Goal: Information Seeking & Learning: Learn about a topic

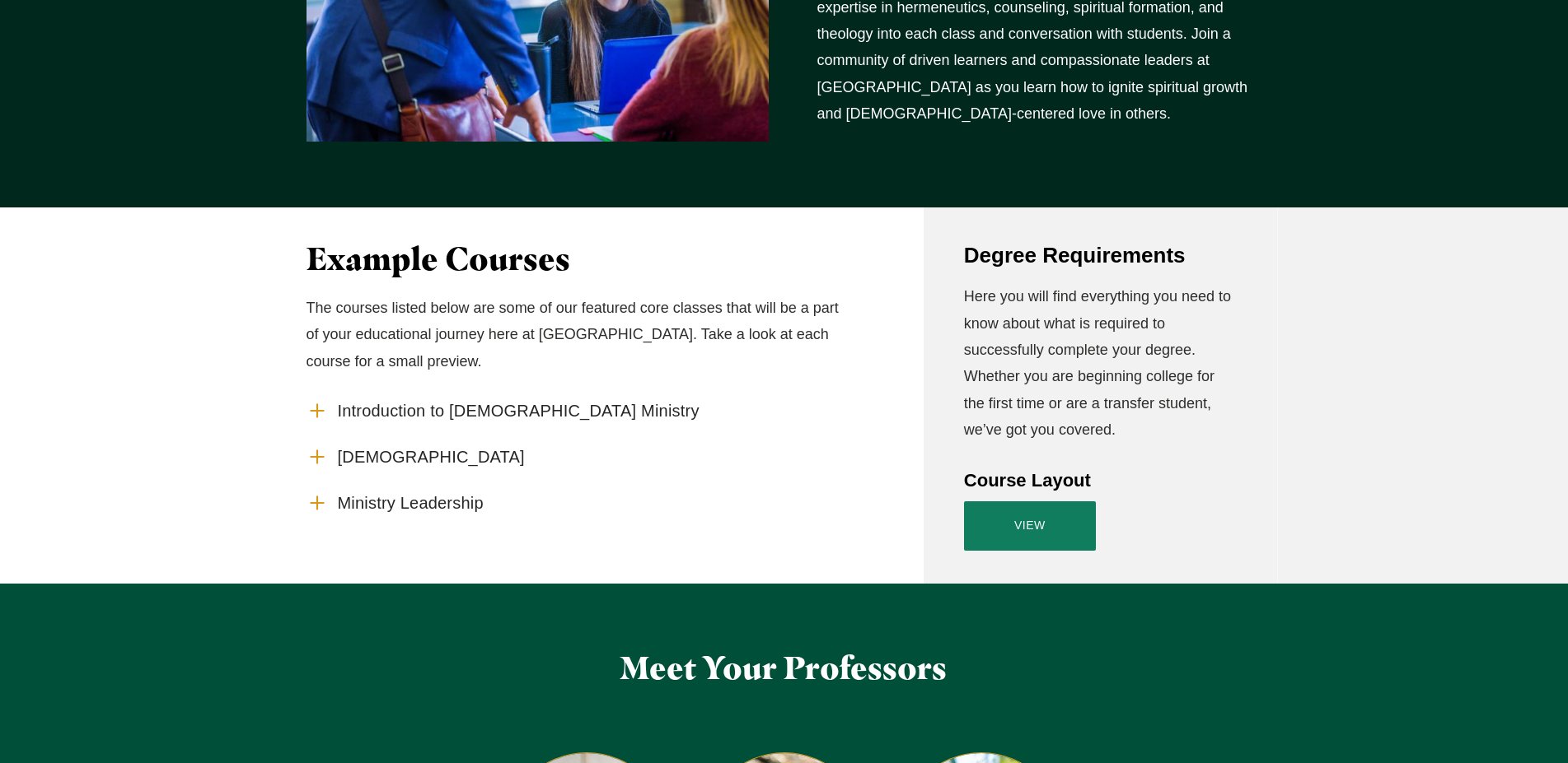
scroll to position [1764, 0]
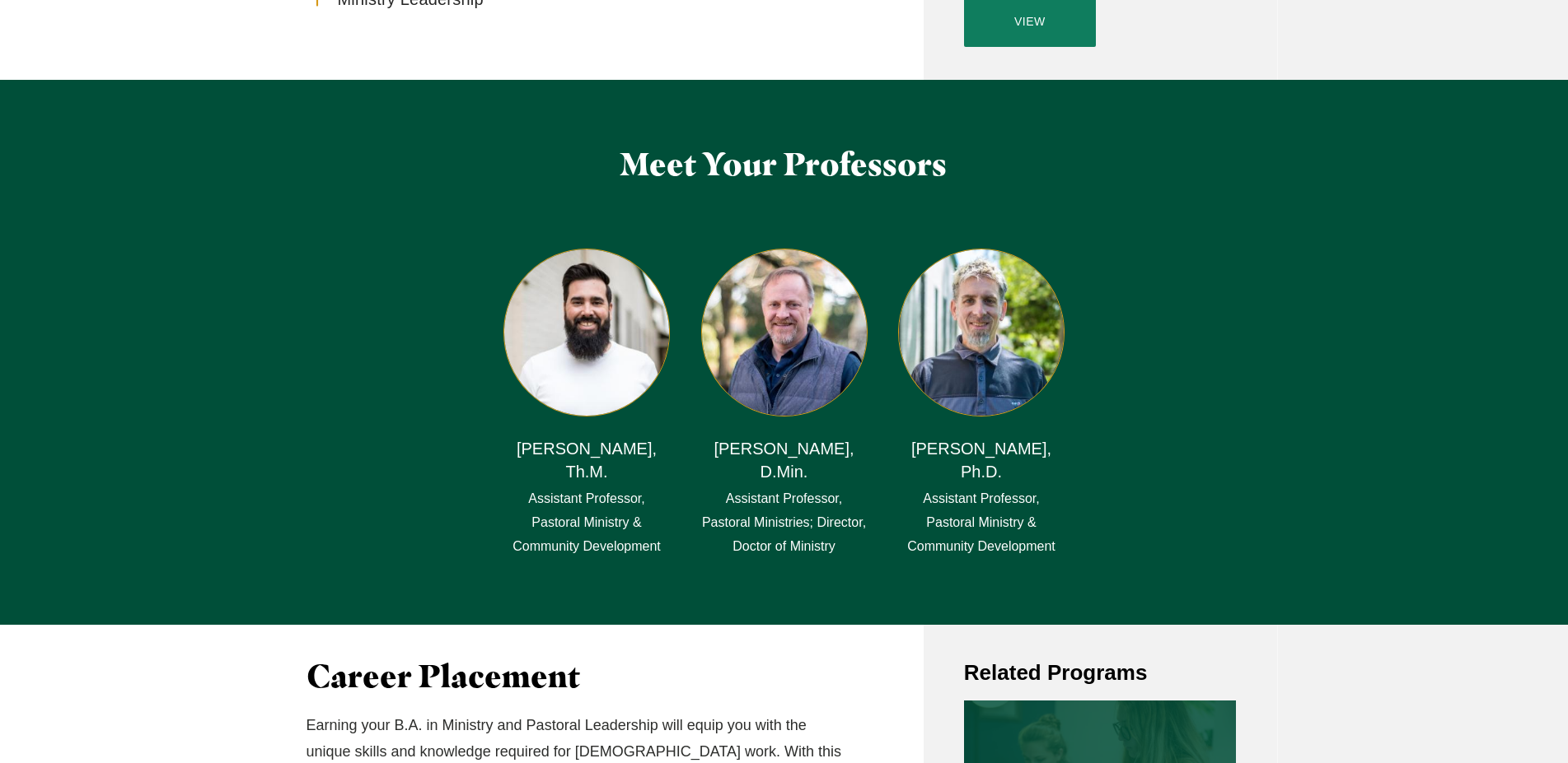
click at [843, 287] on img "Grid" at bounding box center [784, 333] width 165 height 167
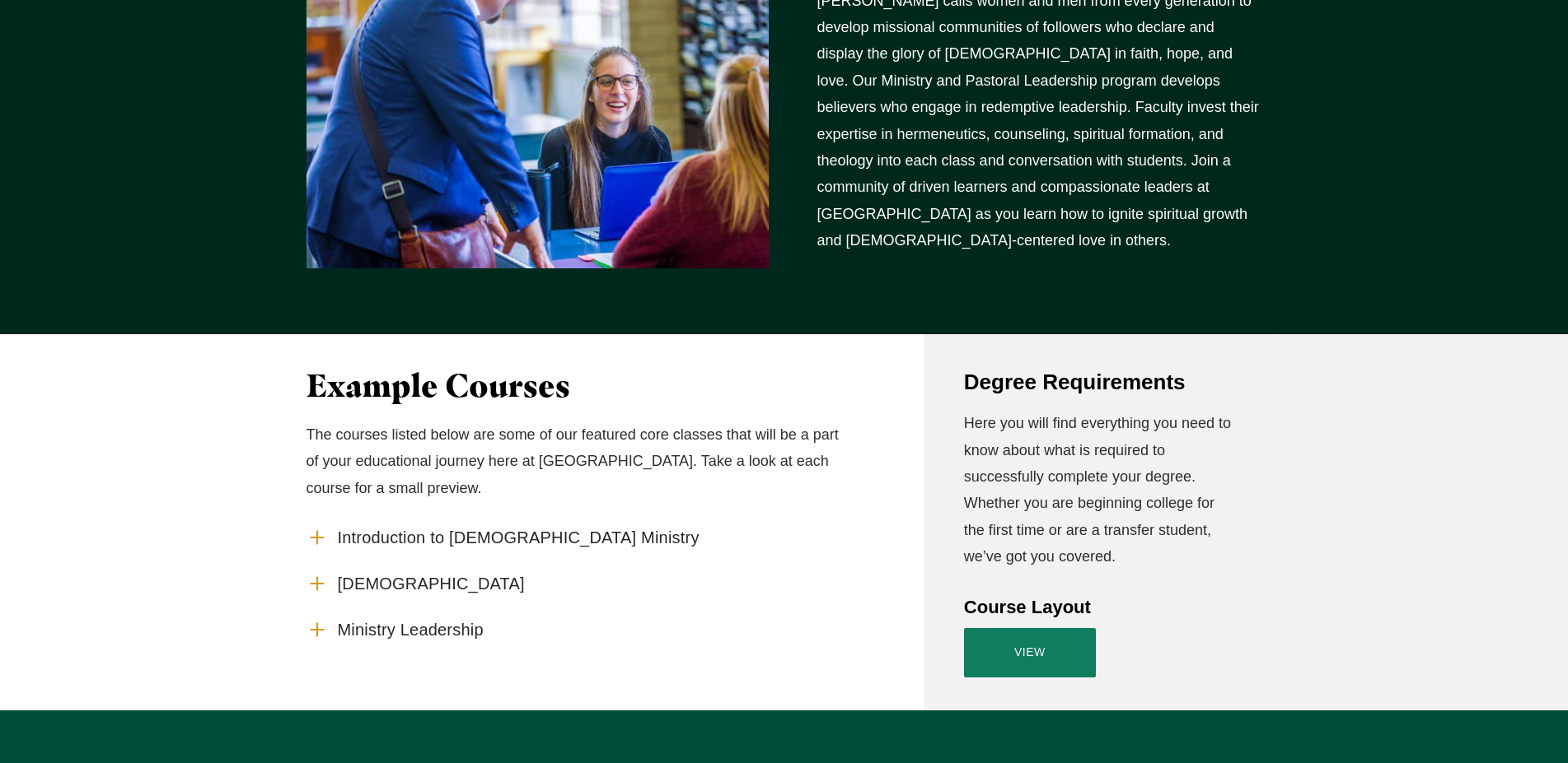
scroll to position [1176, 0]
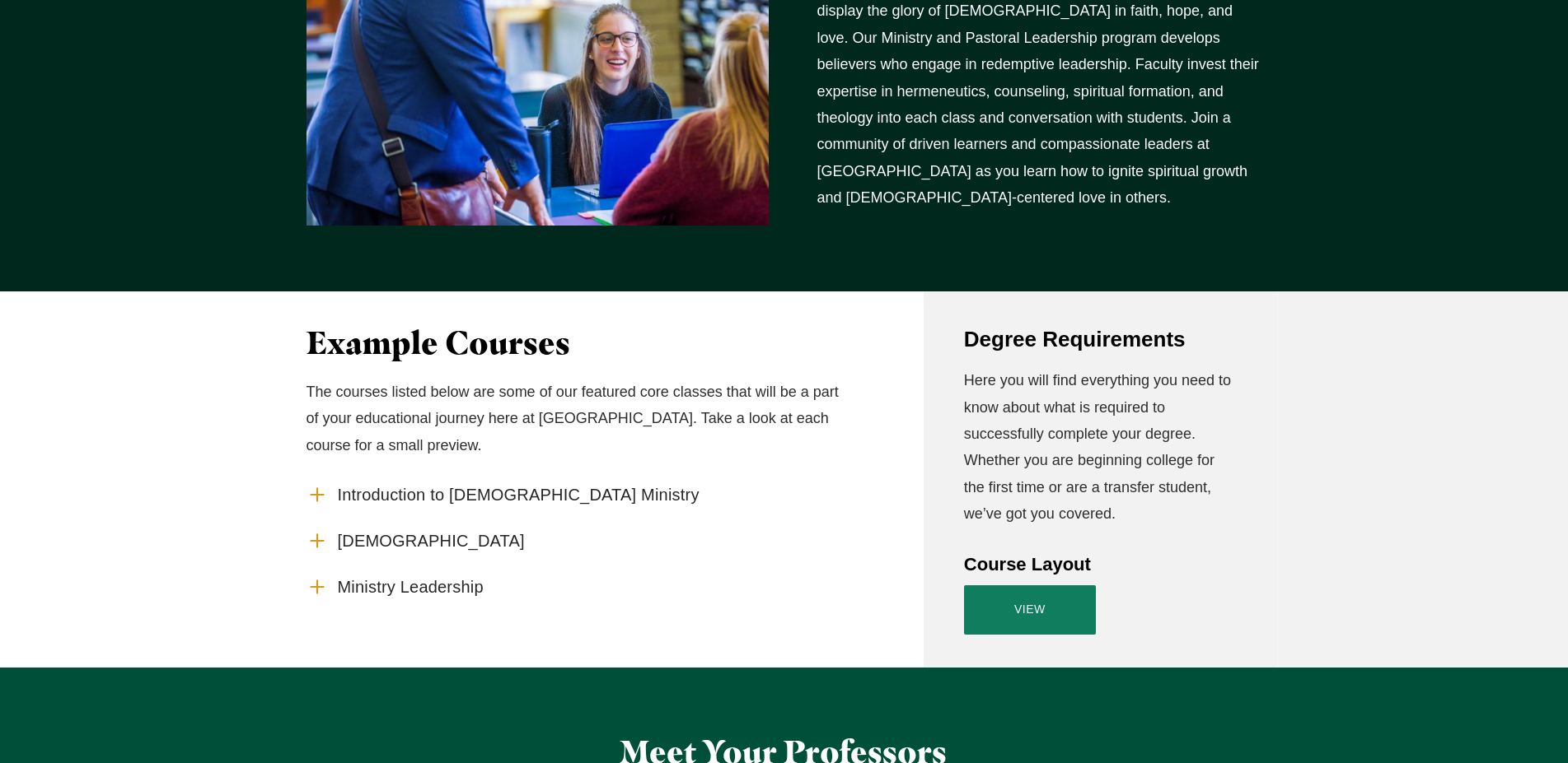
click at [414, 485] on span "Introduction to Church Ministry" at bounding box center [519, 495] width 362 height 21
click at [0, 0] on input "Introduction to Church Ministry" at bounding box center [0, 0] width 0 height 0
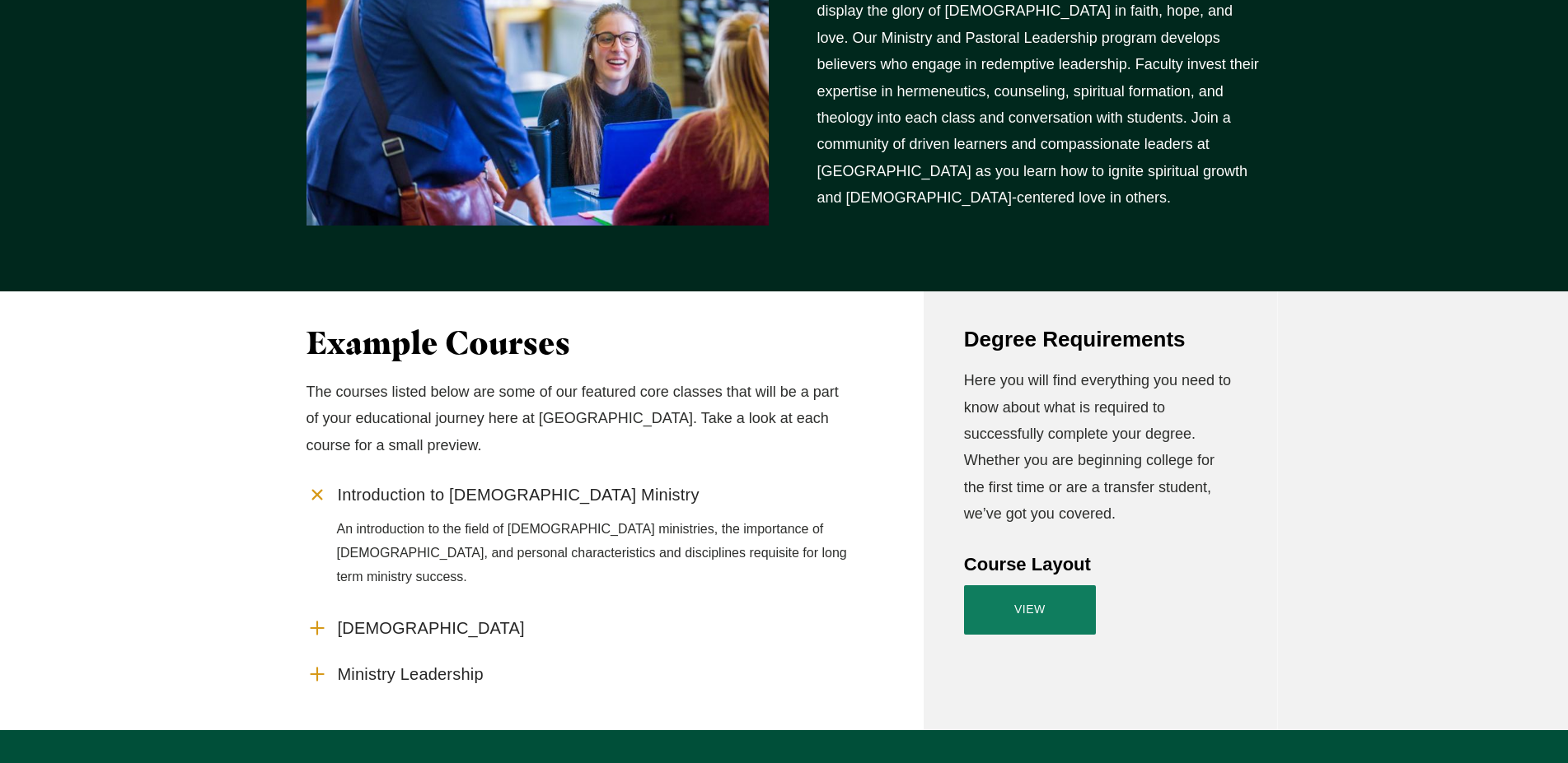
scroll to position [1344, 0]
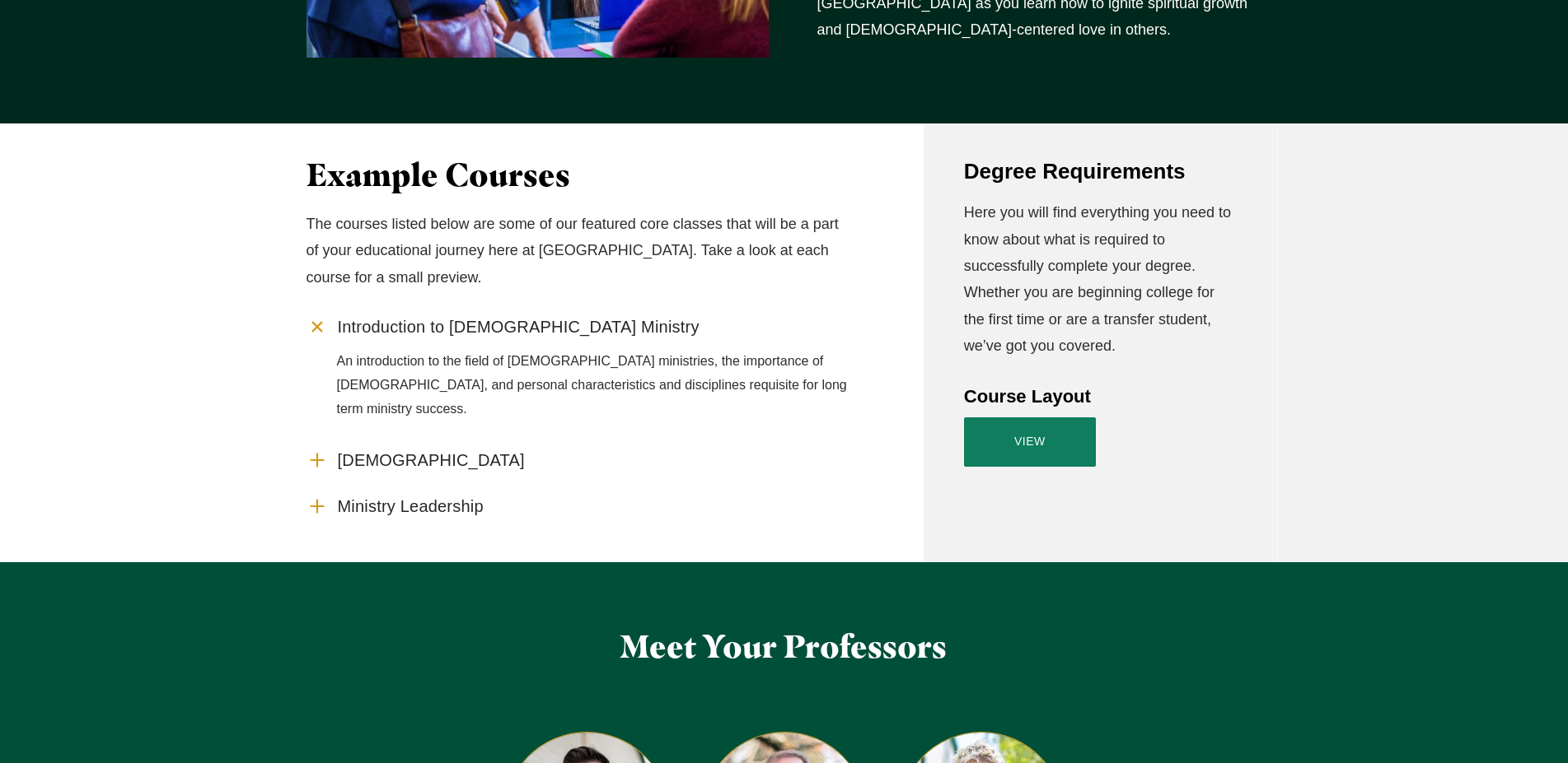
click at [372, 450] on span "Homiletics" at bounding box center [432, 461] width 187 height 21
click at [0, 0] on input "Homiletics" at bounding box center [0, 0] width 0 height 0
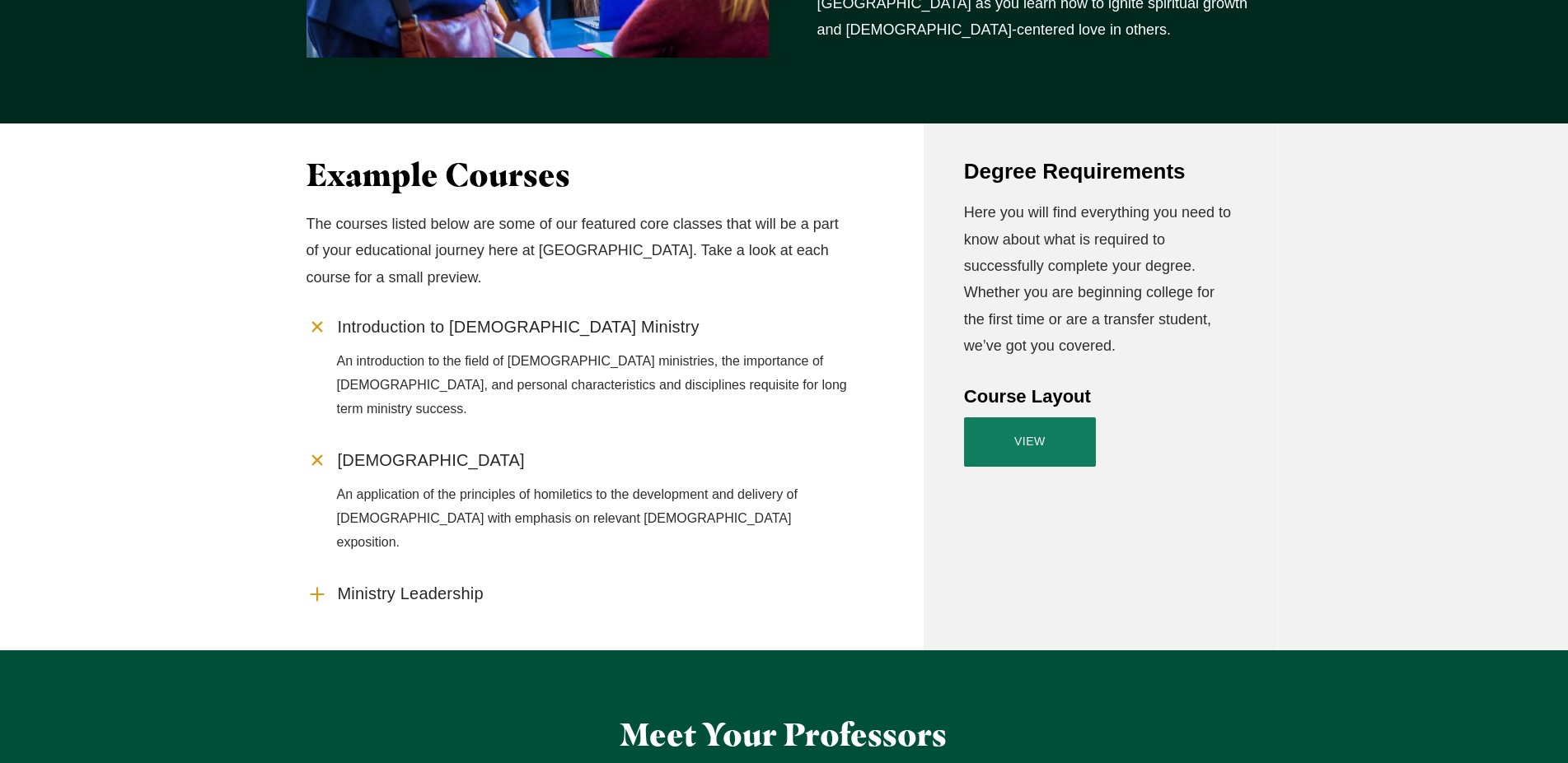
click at [367, 584] on span "Ministry Leadership" at bounding box center [411, 594] width 146 height 21
click at [0, 0] on input "Ministry Leadership" at bounding box center [0, 0] width 0 height 0
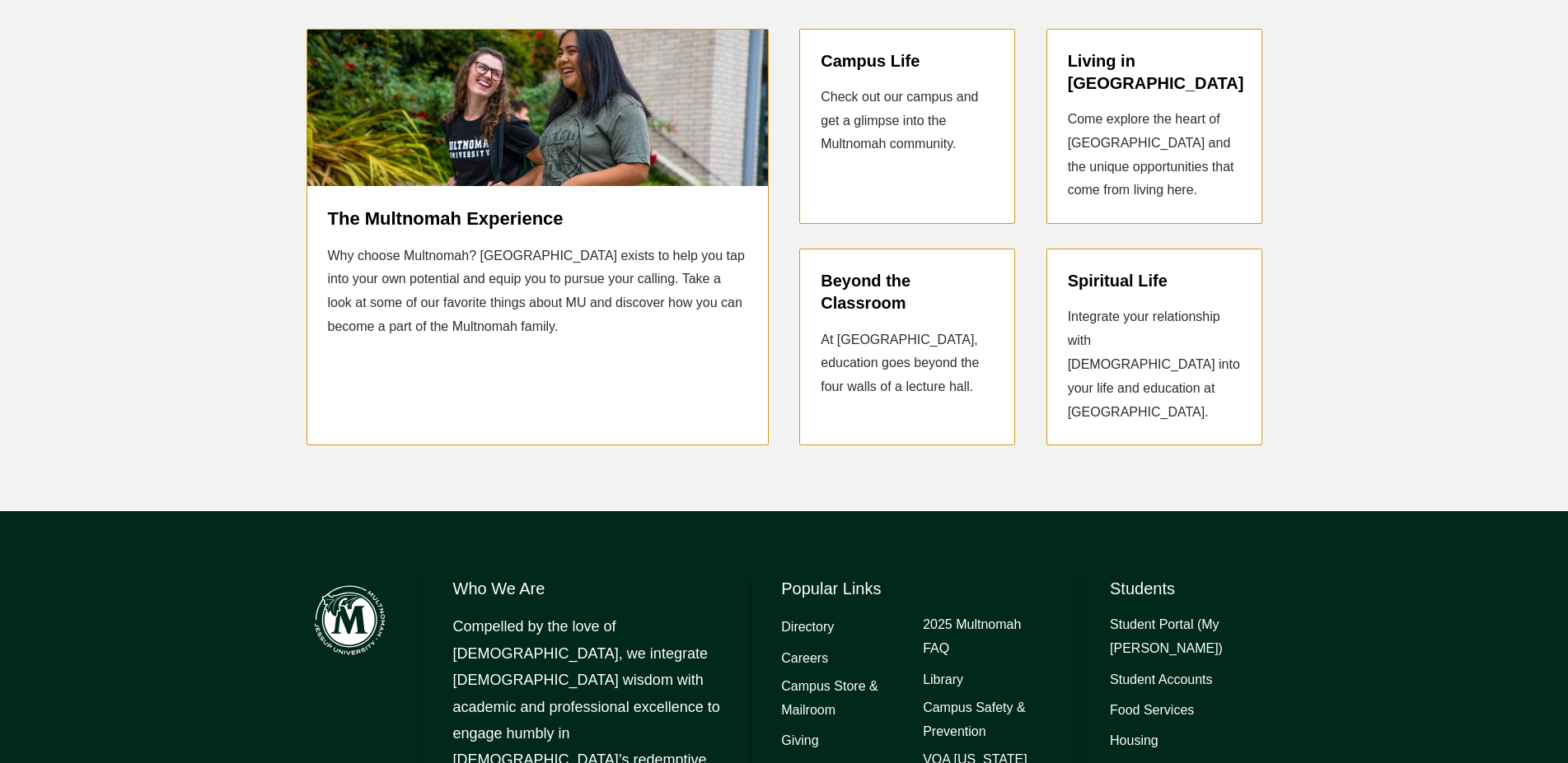
scroll to position [4261, 0]
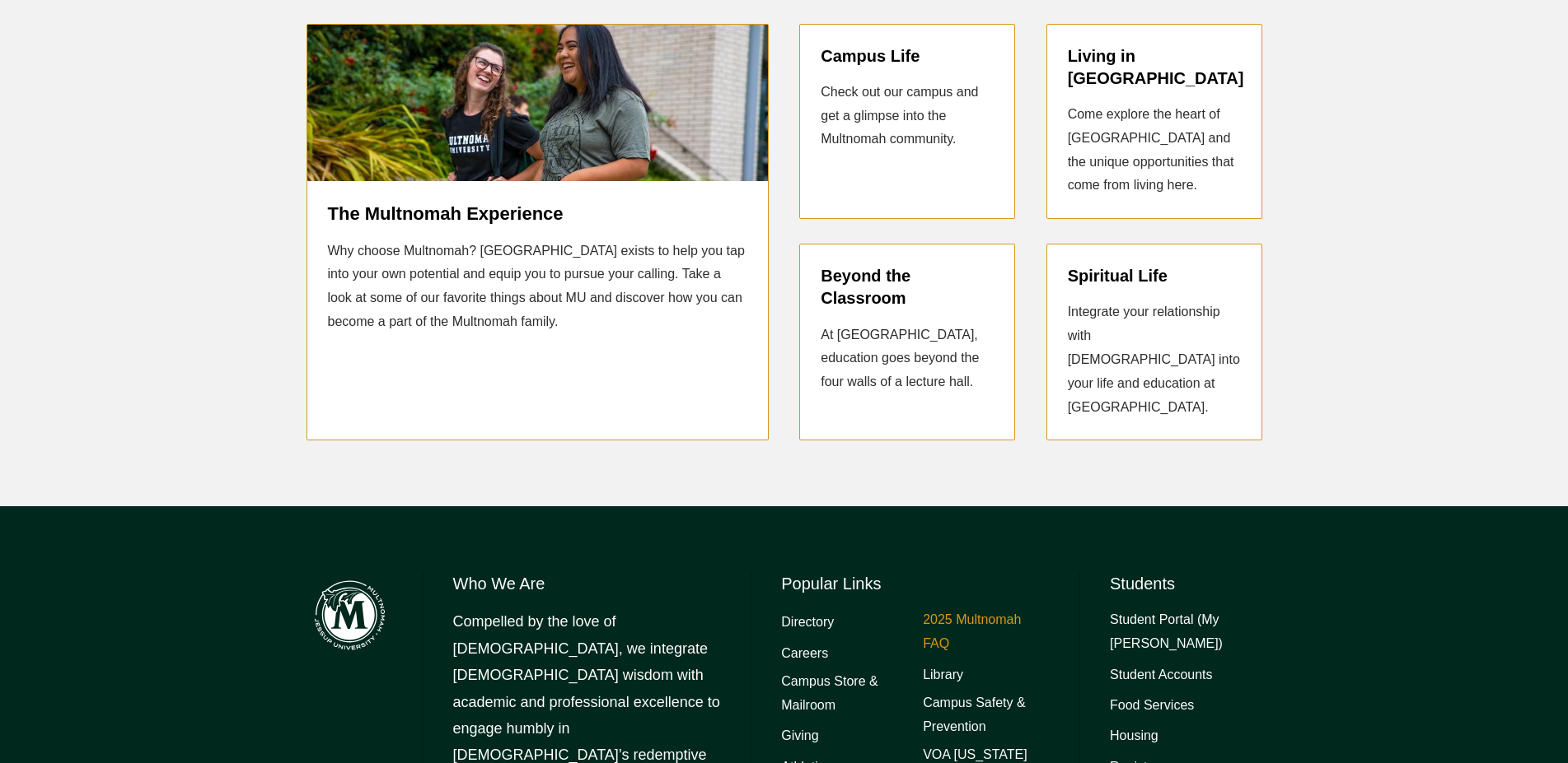
click at [938, 609] on link "2025 Multnomah FAQ" at bounding box center [985, 632] width 126 height 48
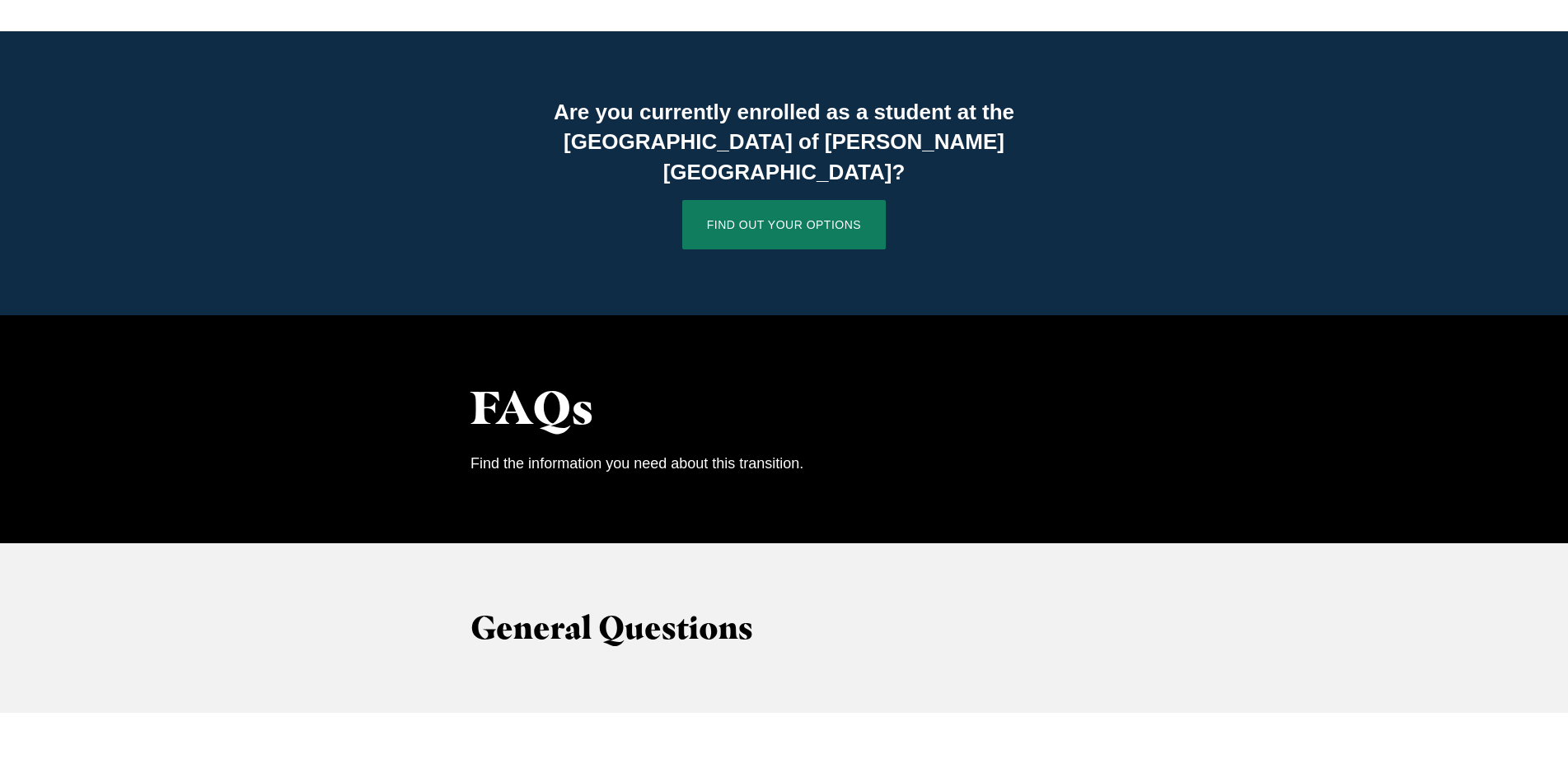
scroll to position [1596, 0]
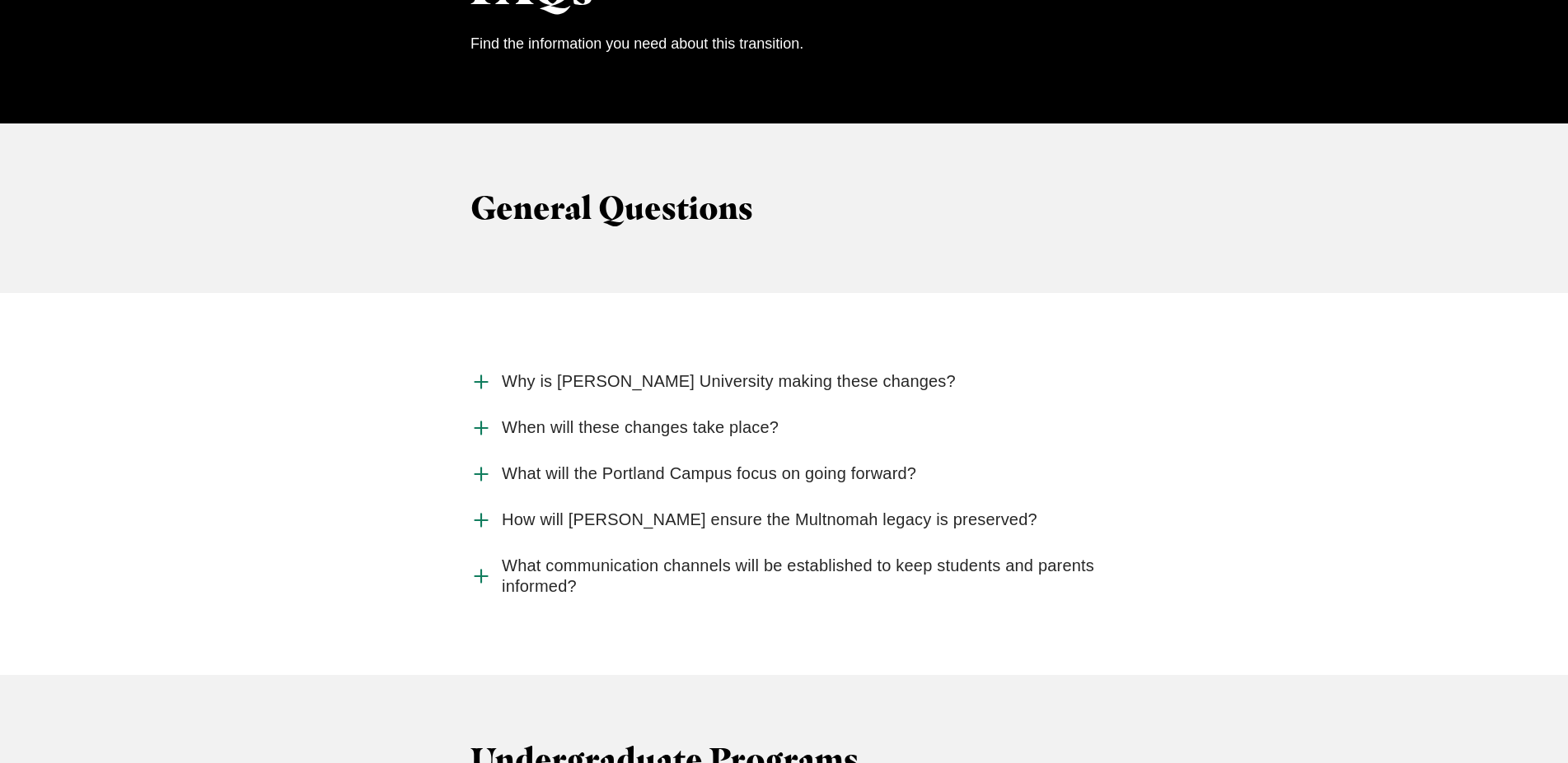
click at [811, 509] on span "How will Jessup ensure the Multnomah legacy is preserved?" at bounding box center [770, 520] width 536 height 21
click at [0, 0] on input "How will Jessup ensure the Multnomah legacy is preserved?" at bounding box center [0, 0] width 0 height 0
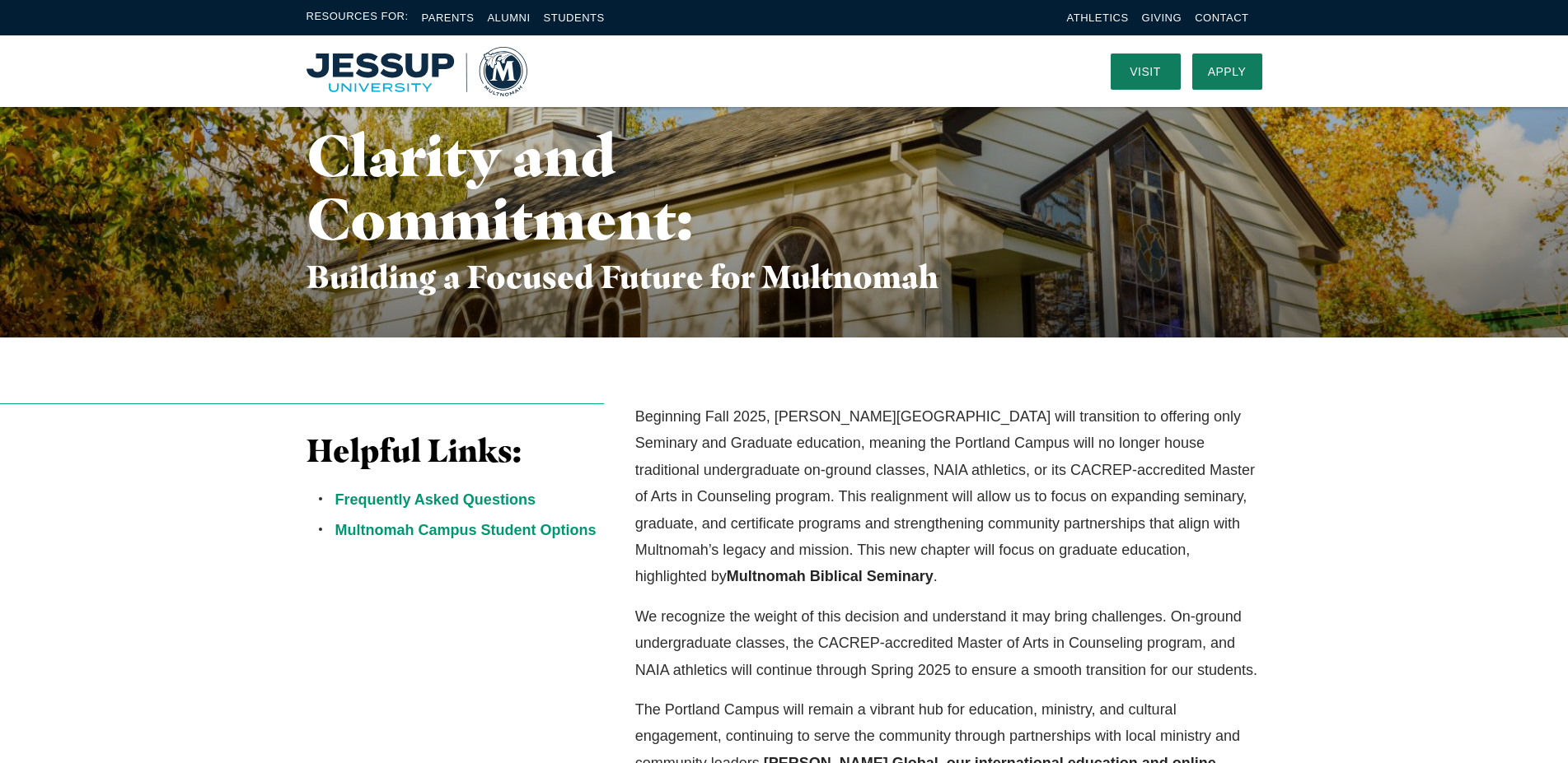
scroll to position [0, 0]
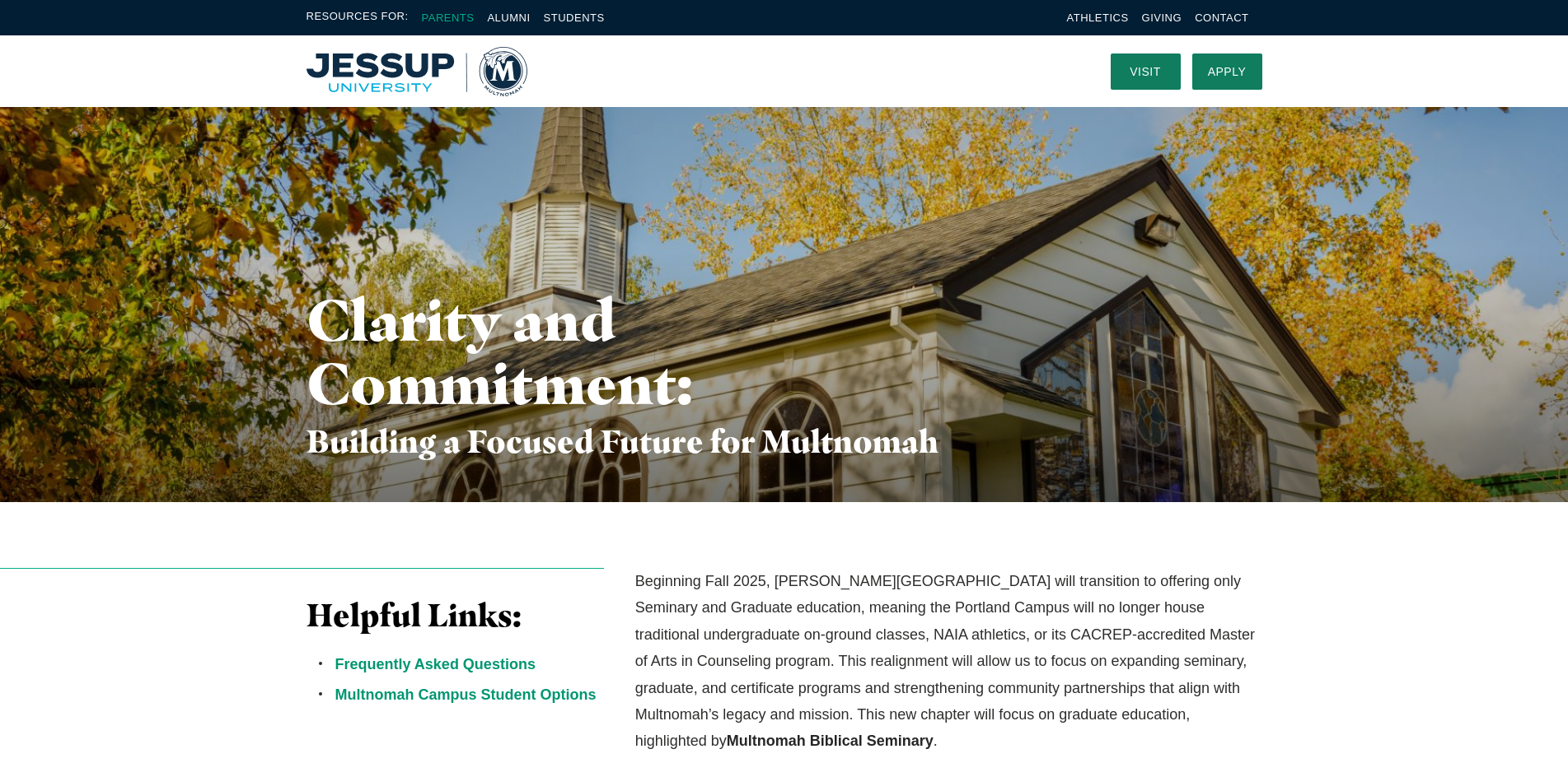
click at [469, 13] on link "Parents" at bounding box center [448, 17] width 52 height 12
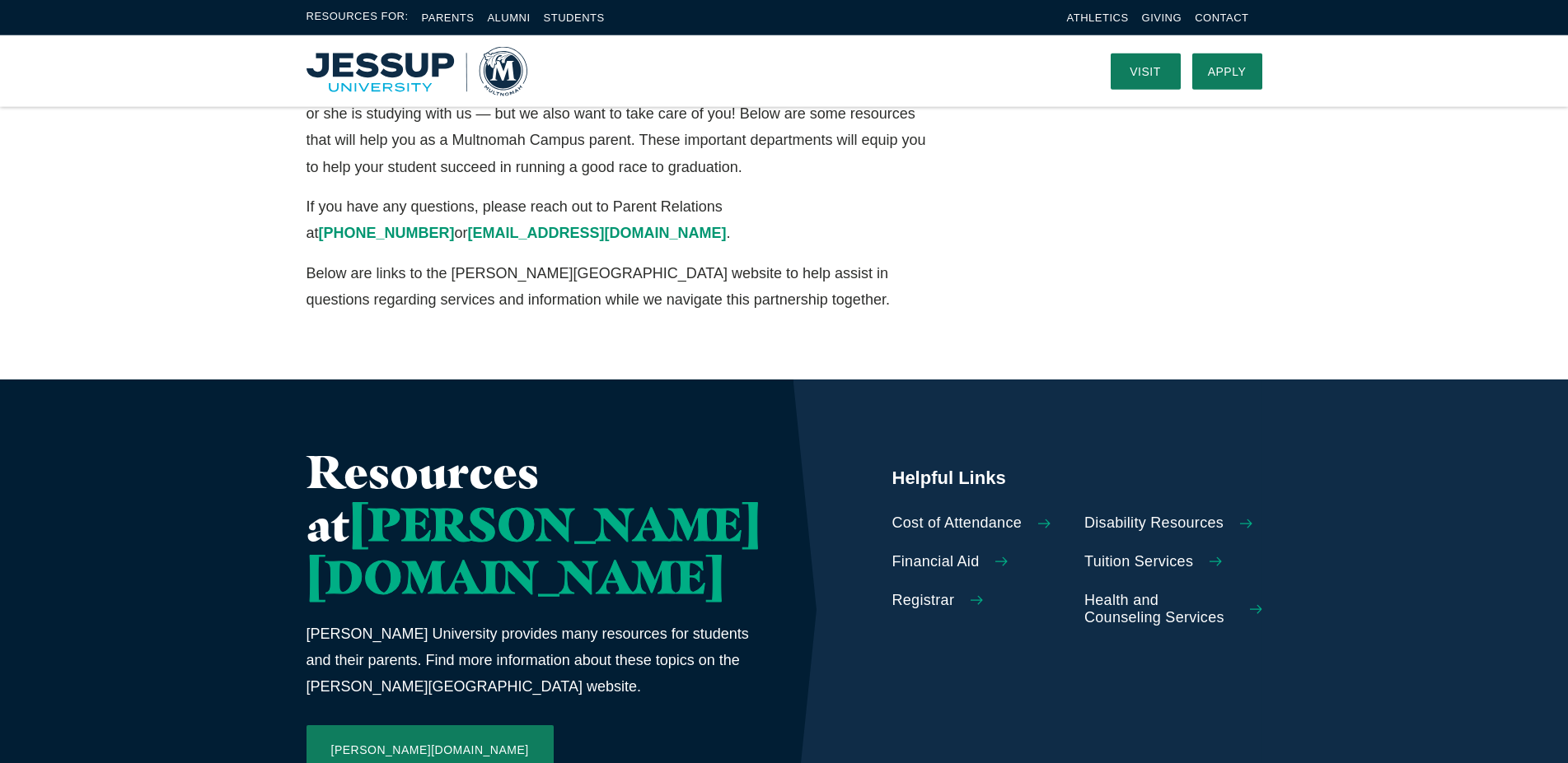
scroll to position [452, 0]
